Goal: Find specific page/section: Find specific page/section

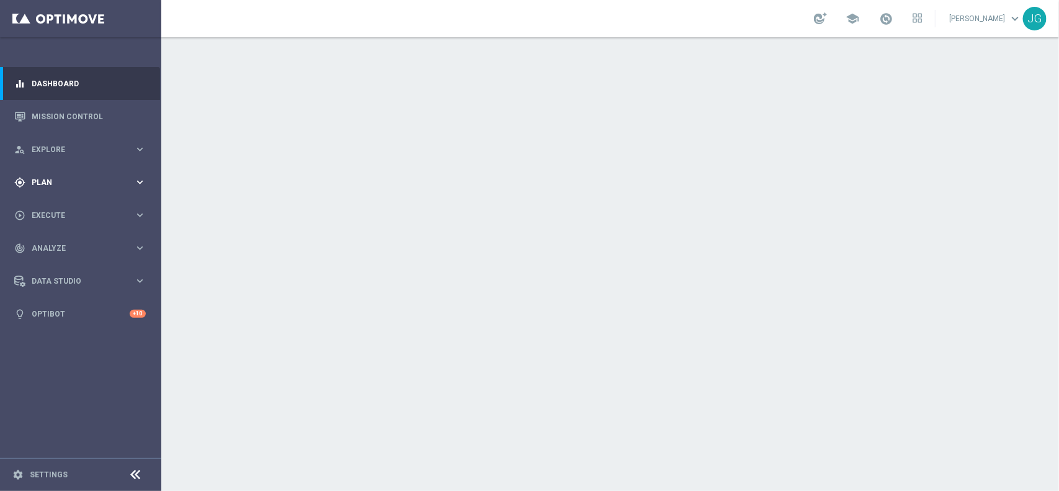
click at [78, 183] on span "Plan" at bounding box center [83, 182] width 102 height 7
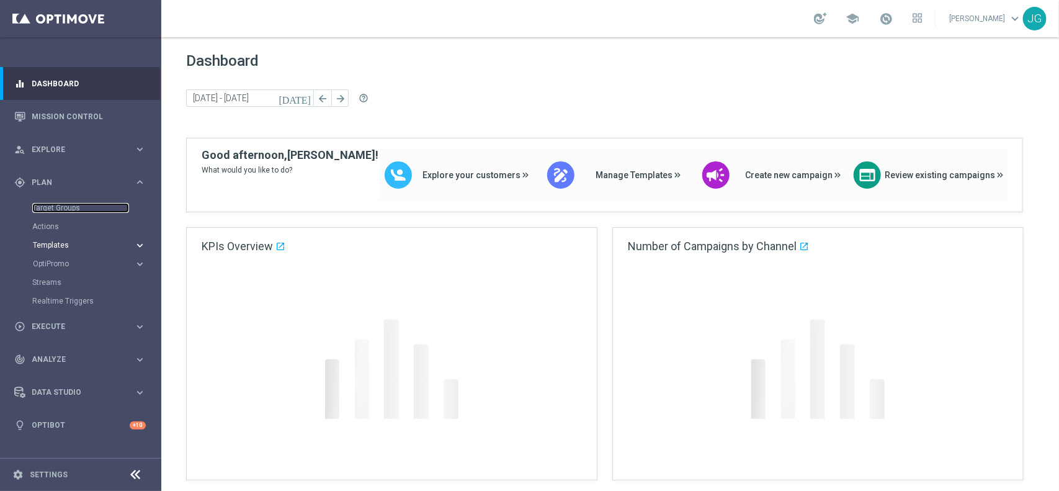
click at [54, 208] on link "Target Groups" at bounding box center [80, 208] width 97 height 10
click at [52, 246] on span "Templates" at bounding box center [77, 244] width 89 height 7
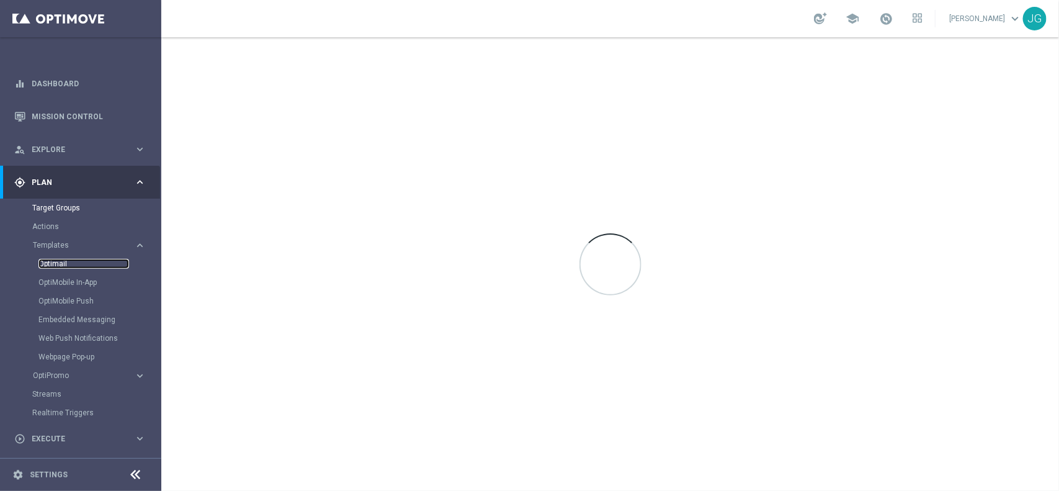
click at [56, 261] on link "Optimail" at bounding box center [83, 264] width 91 height 10
